Goal: Entertainment & Leisure: Consume media (video, audio)

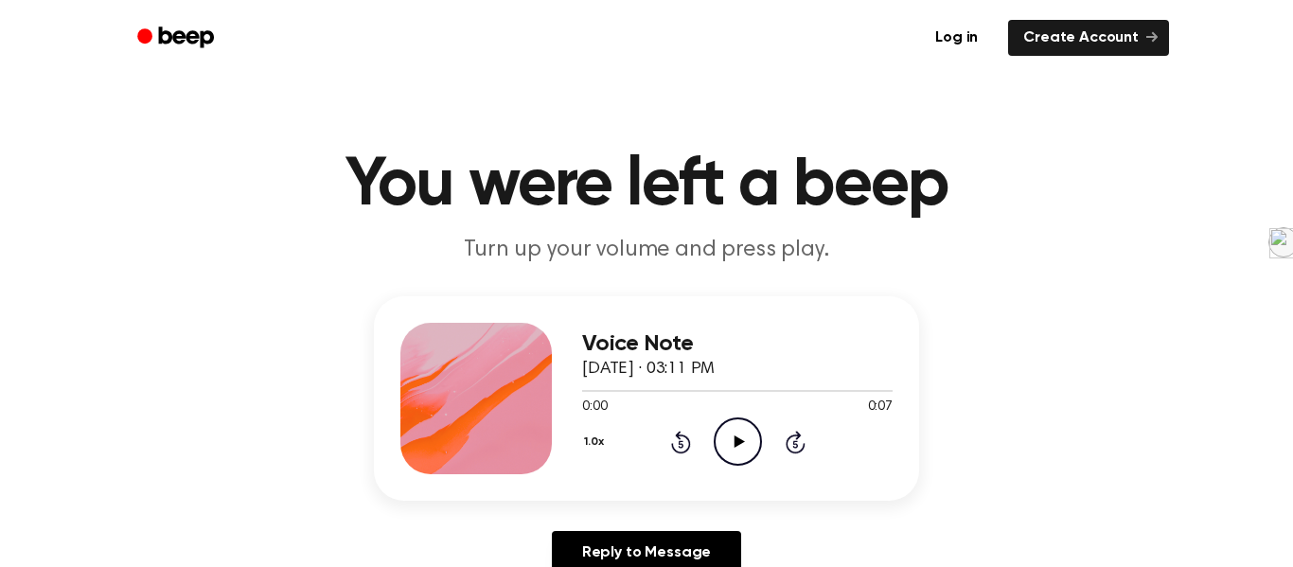
click at [744, 444] on icon "Play Audio" at bounding box center [738, 441] width 48 height 48
click at [745, 441] on icon "Play Audio" at bounding box center [738, 441] width 48 height 48
click at [737, 436] on icon "Play Audio" at bounding box center [738, 441] width 48 height 48
click at [734, 429] on icon "Play Audio" at bounding box center [738, 441] width 48 height 48
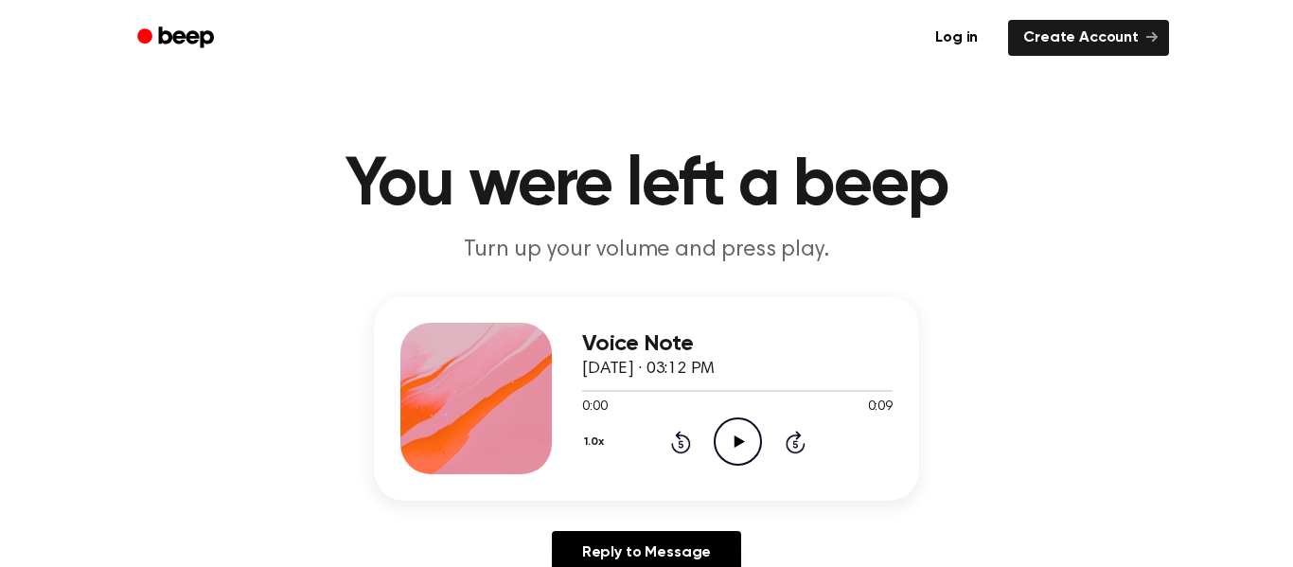
click at [730, 445] on icon "Play Audio" at bounding box center [738, 441] width 48 height 48
click at [757, 450] on icon "Play Audio" at bounding box center [738, 441] width 48 height 48
click at [748, 438] on icon "Play Audio" at bounding box center [738, 441] width 48 height 48
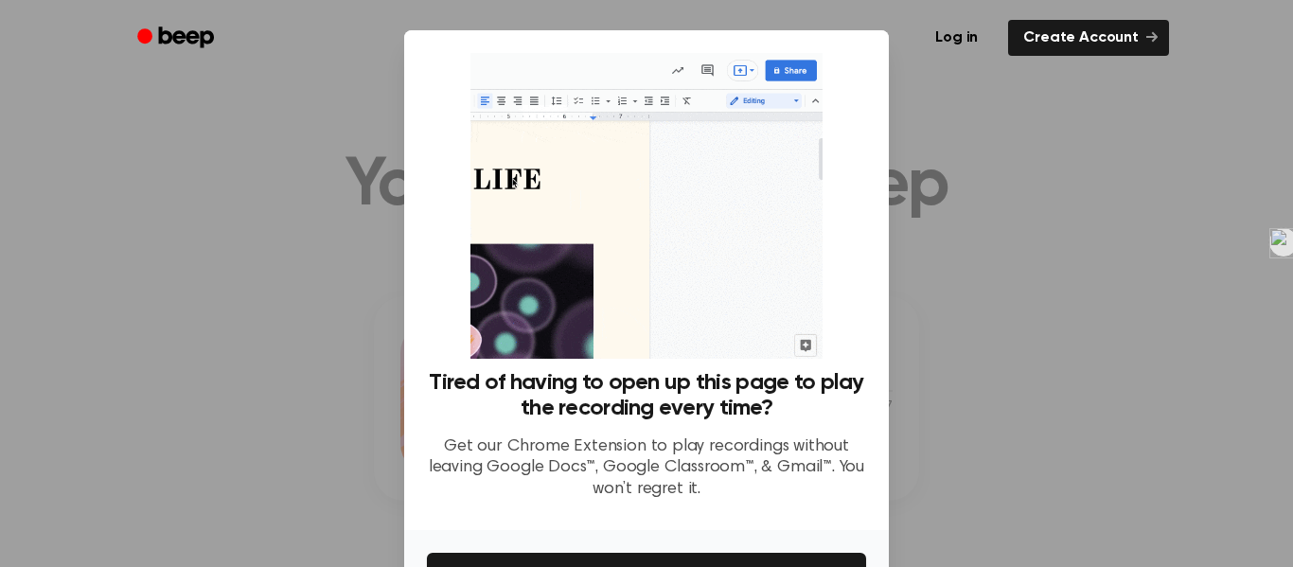
scroll to position [122, 0]
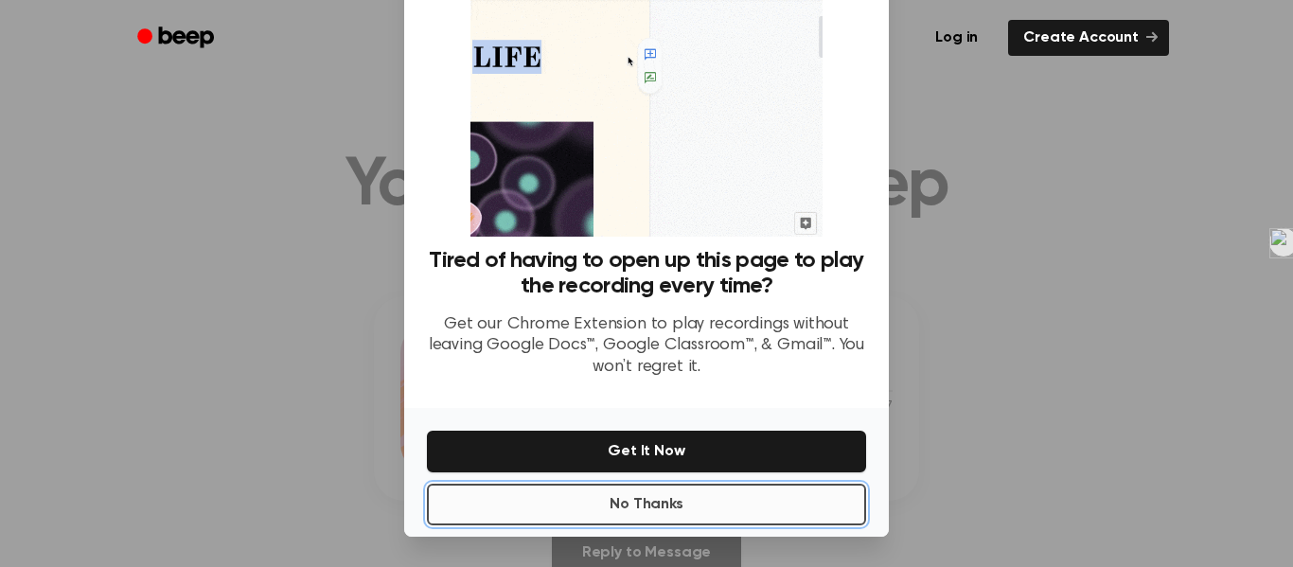
click at [781, 515] on button "No Thanks" at bounding box center [646, 505] width 439 height 42
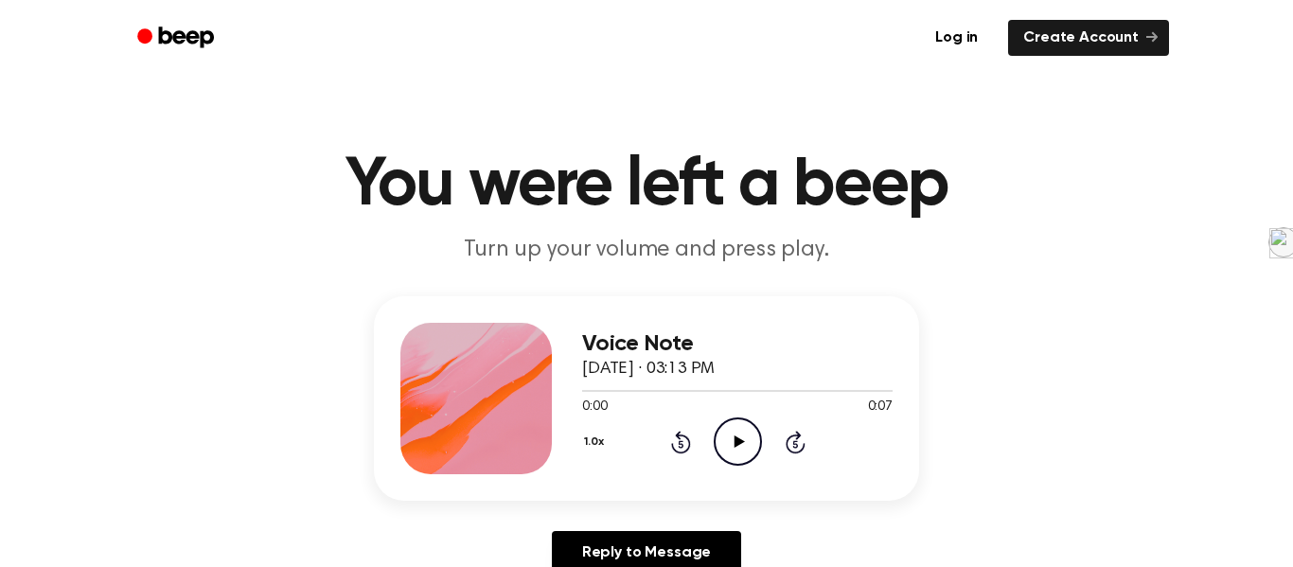
click at [716, 416] on div "0:00 0:07" at bounding box center [737, 407] width 310 height 20
click at [729, 438] on icon "Play Audio" at bounding box center [738, 441] width 48 height 48
click at [751, 450] on icon "Play Audio" at bounding box center [738, 441] width 48 height 48
click at [727, 441] on icon "Play Audio" at bounding box center [738, 441] width 48 height 48
click at [719, 425] on icon "Play Audio" at bounding box center [738, 441] width 48 height 48
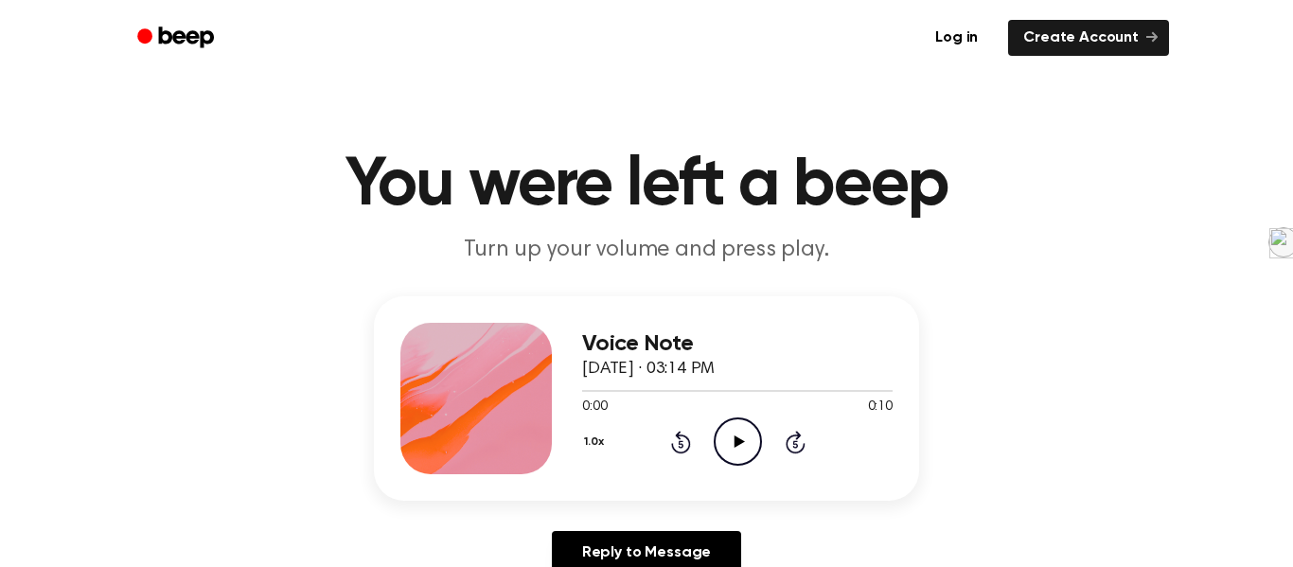
click at [729, 431] on icon "Play Audio" at bounding box center [738, 441] width 48 height 48
click at [733, 427] on icon "Play Audio" at bounding box center [738, 441] width 48 height 48
click at [726, 436] on icon "Play Audio" at bounding box center [738, 441] width 48 height 48
click at [738, 443] on icon at bounding box center [738, 441] width 10 height 12
click at [736, 445] on icon "Pause Audio" at bounding box center [738, 441] width 48 height 48
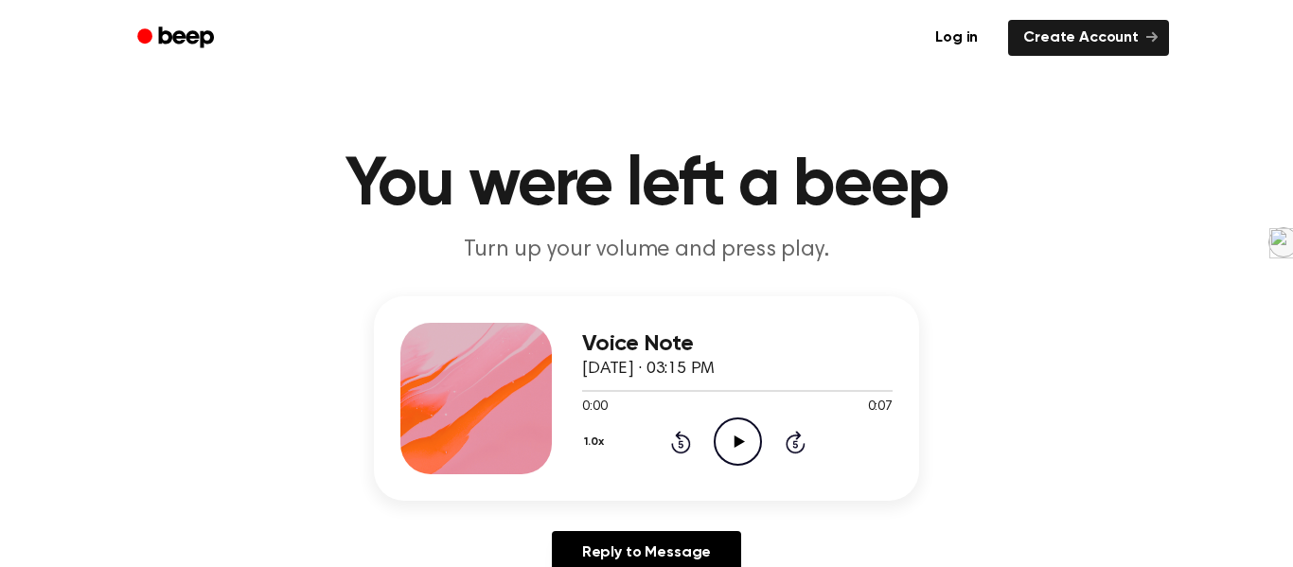
click at [751, 431] on icon "Play Audio" at bounding box center [738, 441] width 48 height 48
click at [739, 441] on icon at bounding box center [738, 441] width 10 height 12
click at [736, 451] on icon "Play Audio" at bounding box center [738, 441] width 48 height 48
click at [724, 437] on icon "Play Audio" at bounding box center [738, 441] width 48 height 48
click at [743, 434] on icon "Play Audio" at bounding box center [738, 441] width 48 height 48
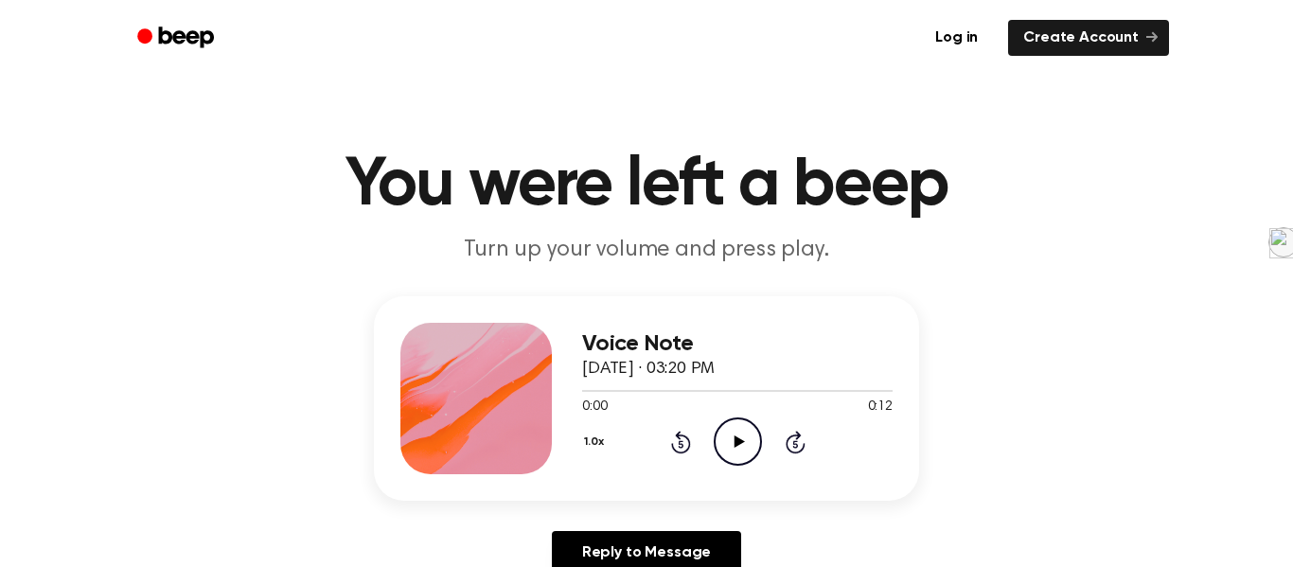
click at [717, 432] on icon "Play Audio" at bounding box center [738, 441] width 48 height 48
click at [733, 463] on icon "Play Audio" at bounding box center [738, 441] width 48 height 48
click at [744, 434] on icon "Play Audio" at bounding box center [738, 441] width 48 height 48
click at [714, 431] on icon "Play Audio" at bounding box center [738, 441] width 48 height 48
click at [752, 449] on icon "Play Audio" at bounding box center [738, 441] width 48 height 48
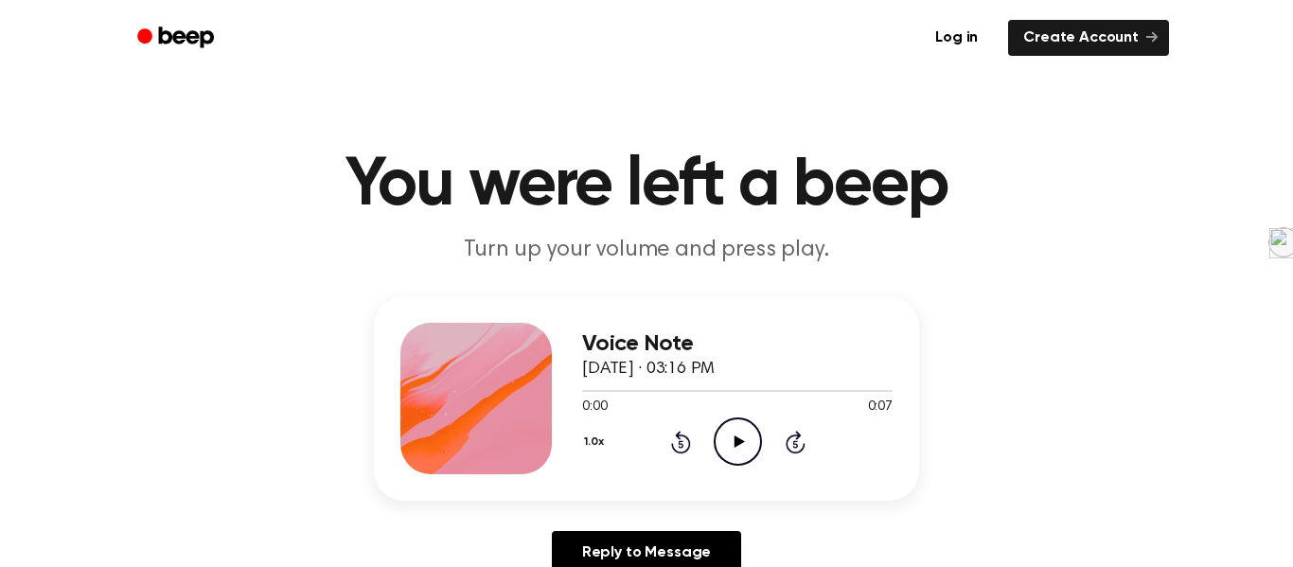
click at [715, 439] on icon "Play Audio" at bounding box center [738, 441] width 48 height 48
click at [716, 441] on icon "Play Audio" at bounding box center [738, 441] width 48 height 48
click at [730, 426] on icon "Play Audio" at bounding box center [738, 441] width 48 height 48
